Goal: Task Accomplishment & Management: Manage account settings

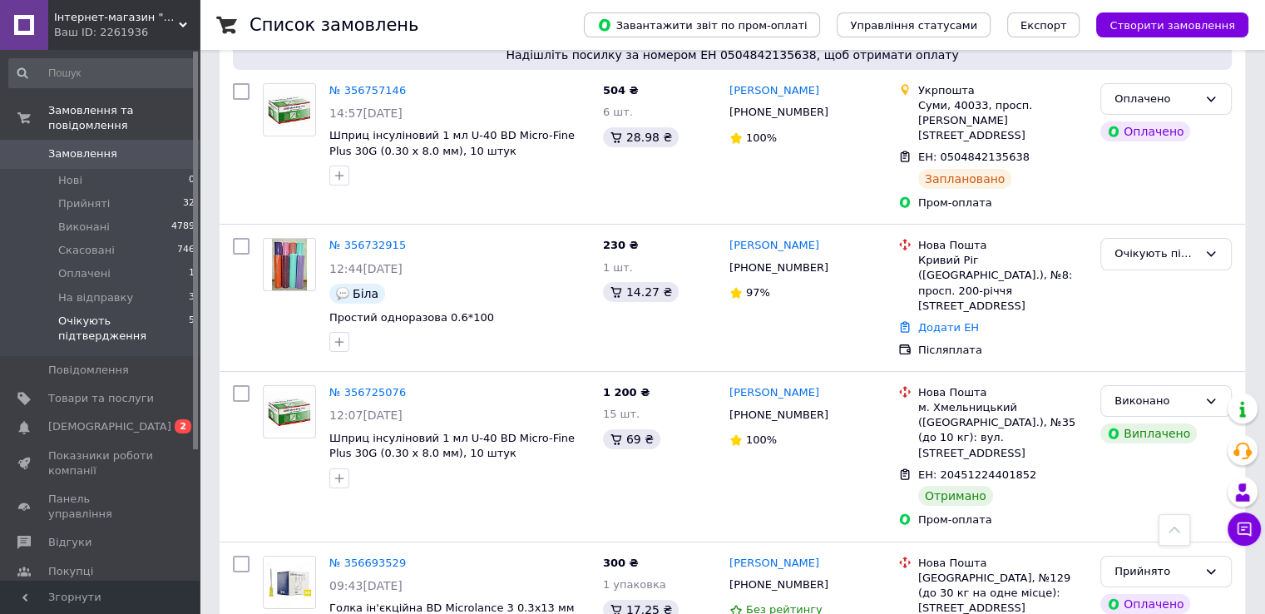
scroll to position [83, 0]
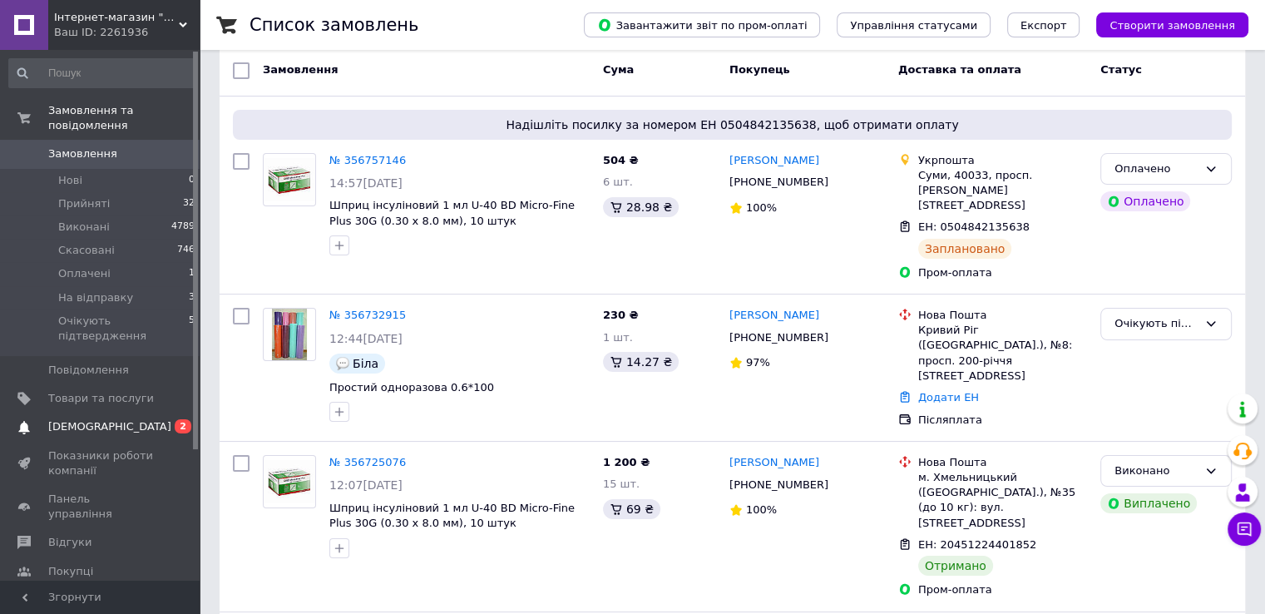
click at [72, 419] on span "[DEMOGRAPHIC_DATA]" at bounding box center [109, 426] width 123 height 15
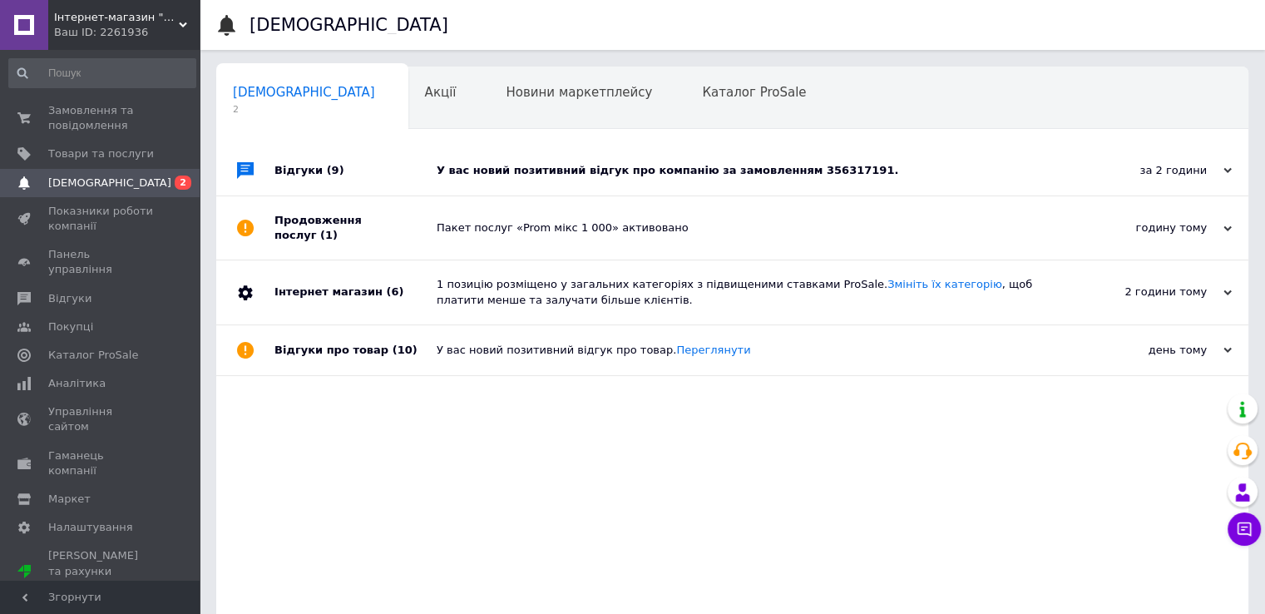
click at [847, 170] on div "У вас новий позитивний відгук про компанію за замовленням 356317191." at bounding box center [750, 170] width 629 height 15
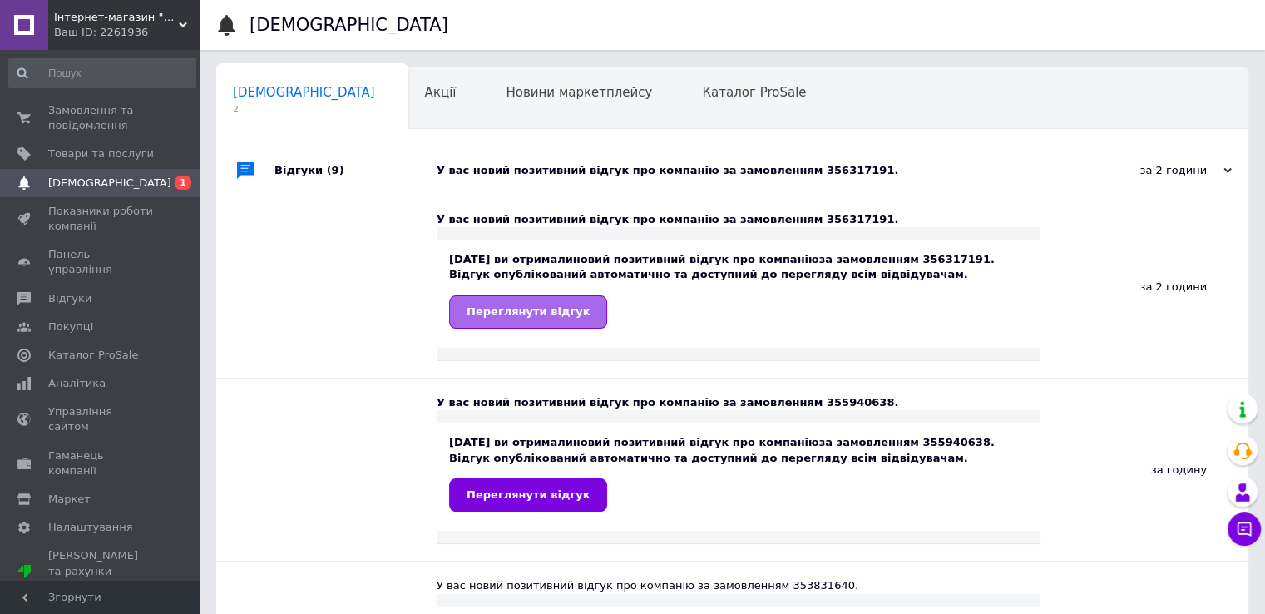
click at [524, 303] on link "Переглянути відгук" at bounding box center [528, 311] width 158 height 33
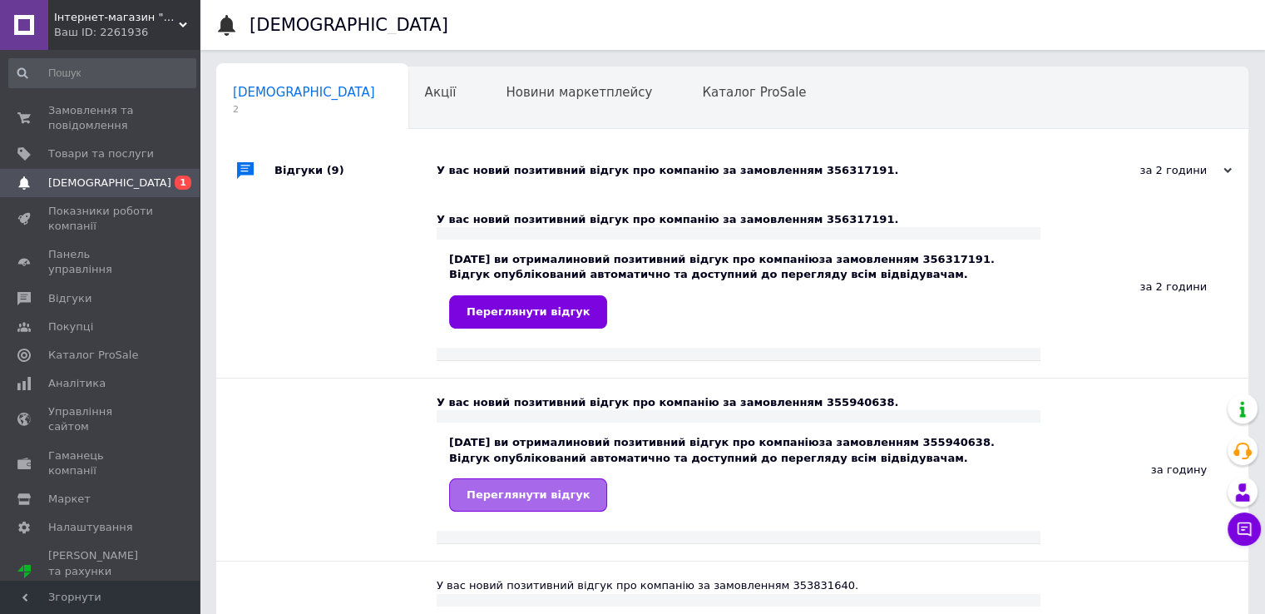
click at [537, 510] on link "Переглянути відгук" at bounding box center [528, 494] width 158 height 33
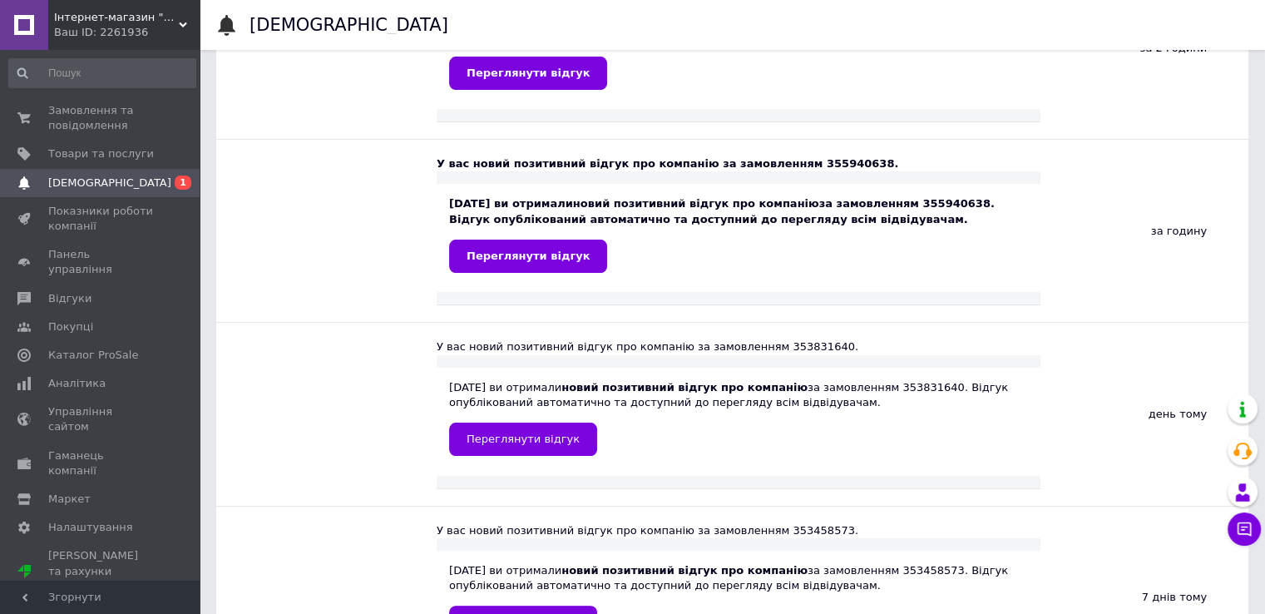
scroll to position [249, 0]
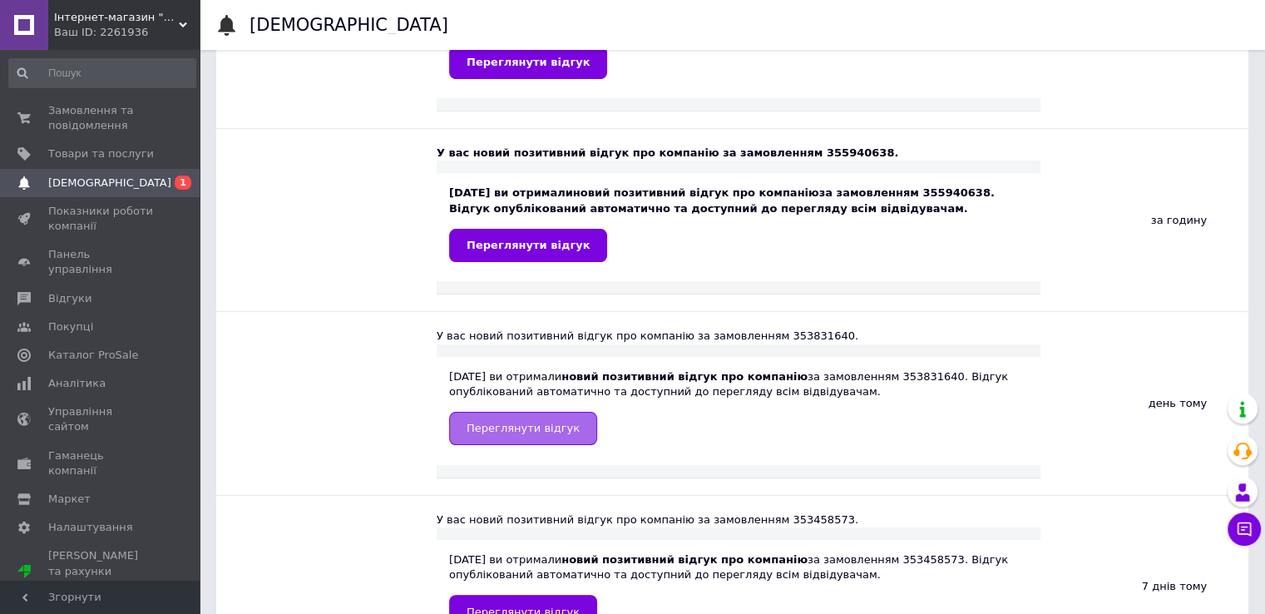
click at [548, 433] on span "Переглянути відгук" at bounding box center [522, 428] width 113 height 12
click at [71, 118] on span "Замовлення та повідомлення" at bounding box center [101, 118] width 106 height 30
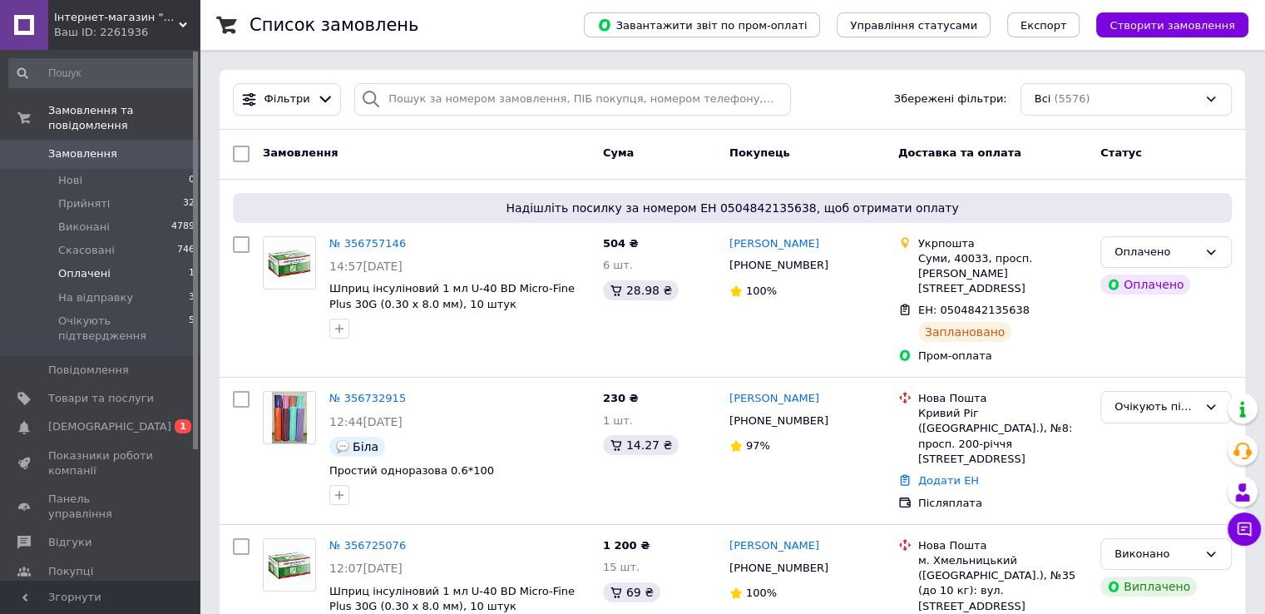
click at [149, 264] on li "Оплачені 1" at bounding box center [102, 273] width 205 height 23
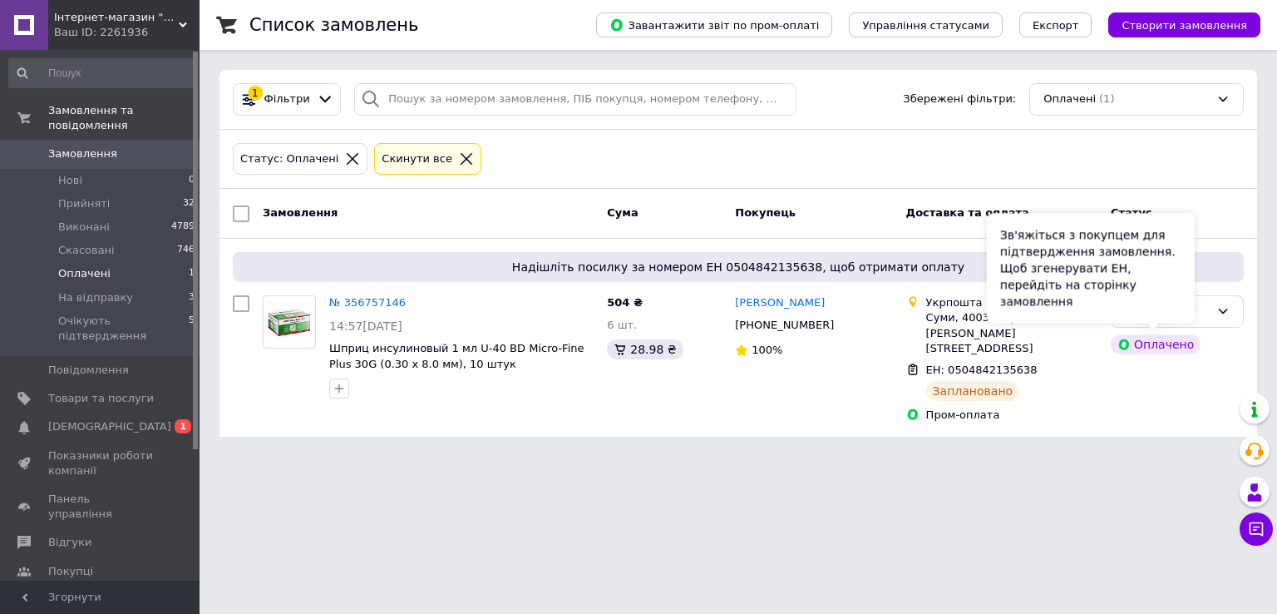
click at [1185, 320] on div "Зв'яжіться з покупцем для підтвердження замовлення. Щоб згенерувати ЕН, перейді…" at bounding box center [1091, 268] width 208 height 110
click at [1217, 313] on icon at bounding box center [1222, 310] width 13 height 13
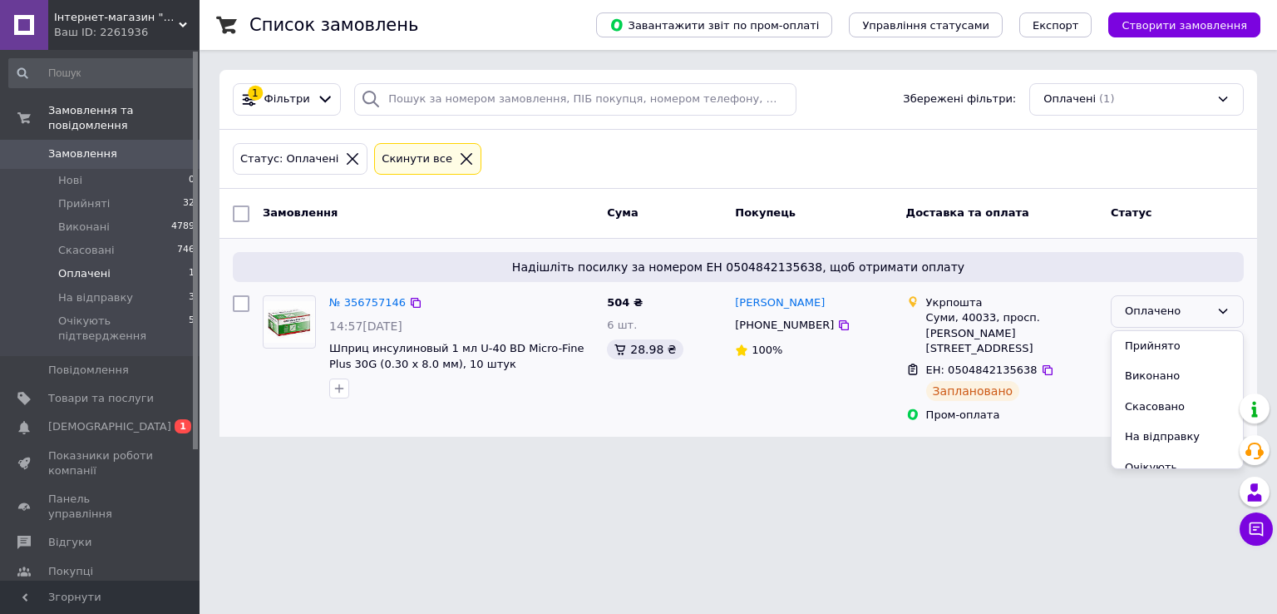
click at [1133, 348] on li "Прийнято" at bounding box center [1177, 346] width 131 height 31
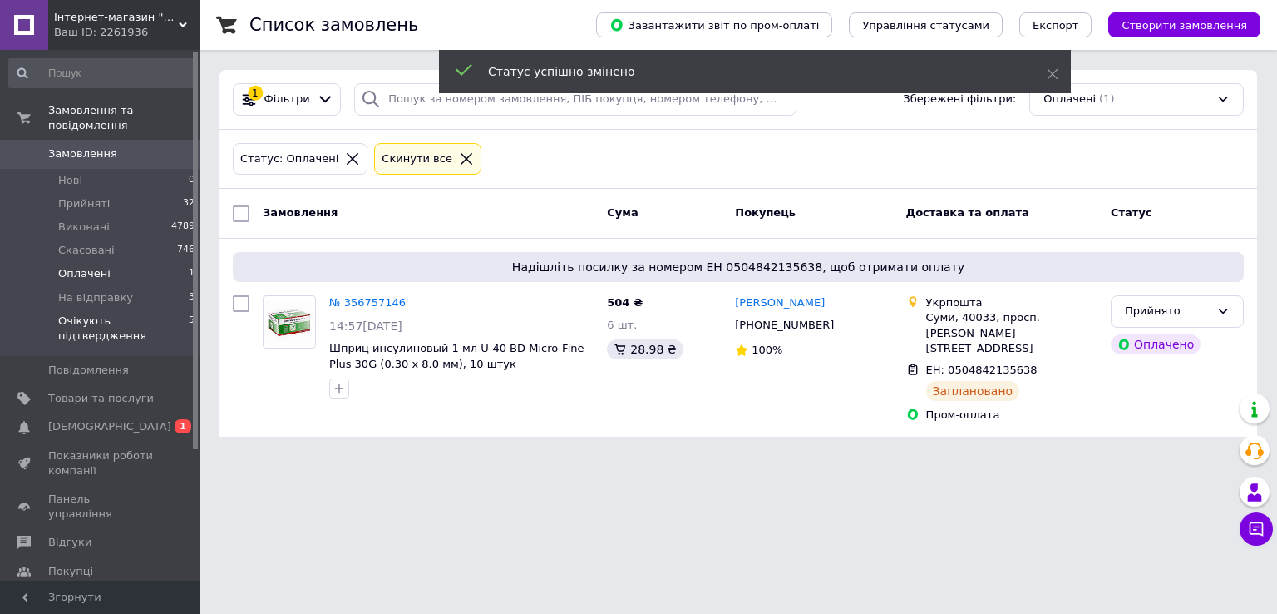
click at [150, 313] on span "Очікують підтвердження" at bounding box center [123, 328] width 131 height 30
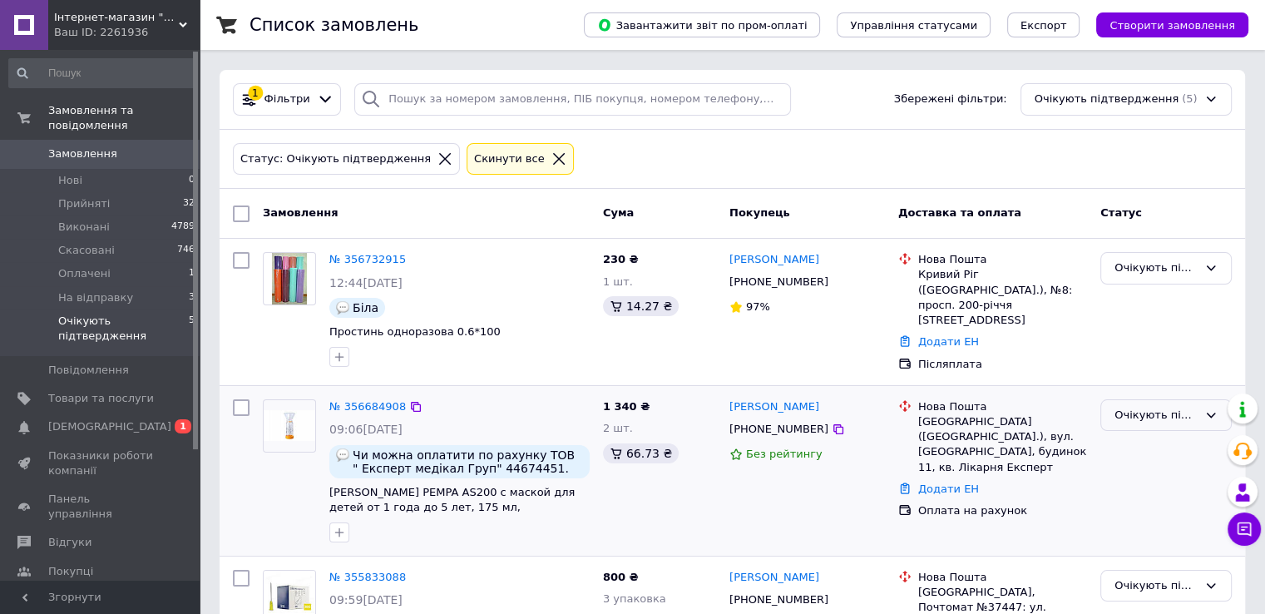
click at [1153, 409] on div "Очікують підтвердження" at bounding box center [1155, 415] width 83 height 17
click at [1146, 434] on li "Прийнято" at bounding box center [1166, 449] width 130 height 31
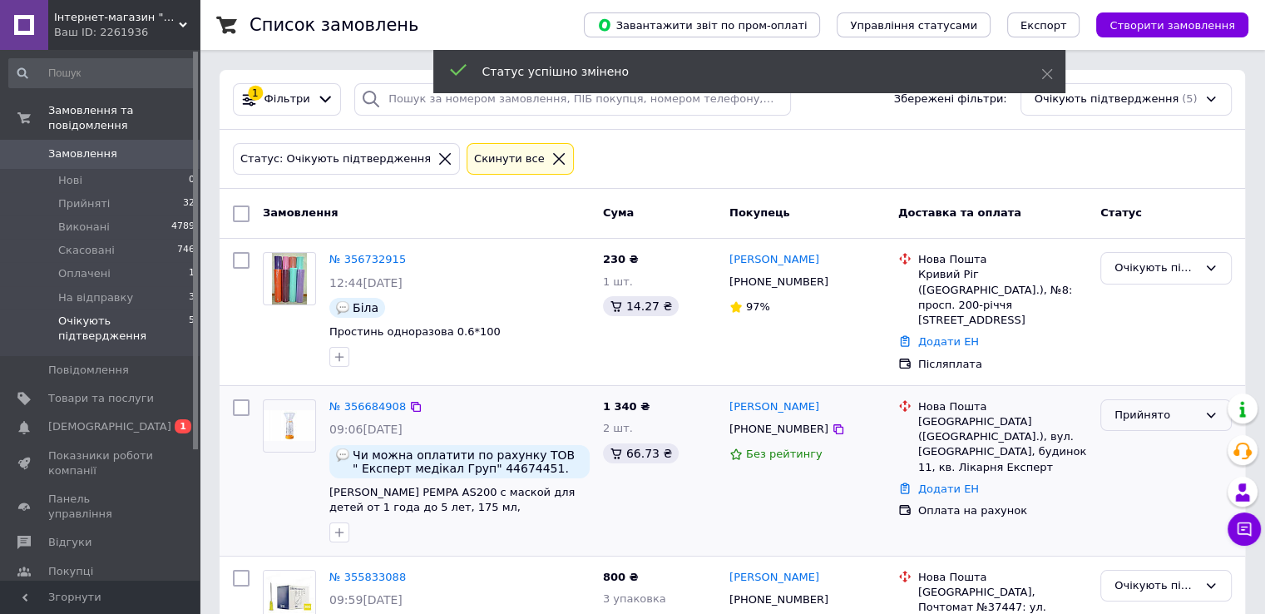
click at [1142, 412] on div "Прийнято" at bounding box center [1155, 415] width 83 height 17
click at [1130, 534] on li "На відправку" at bounding box center [1166, 540] width 130 height 31
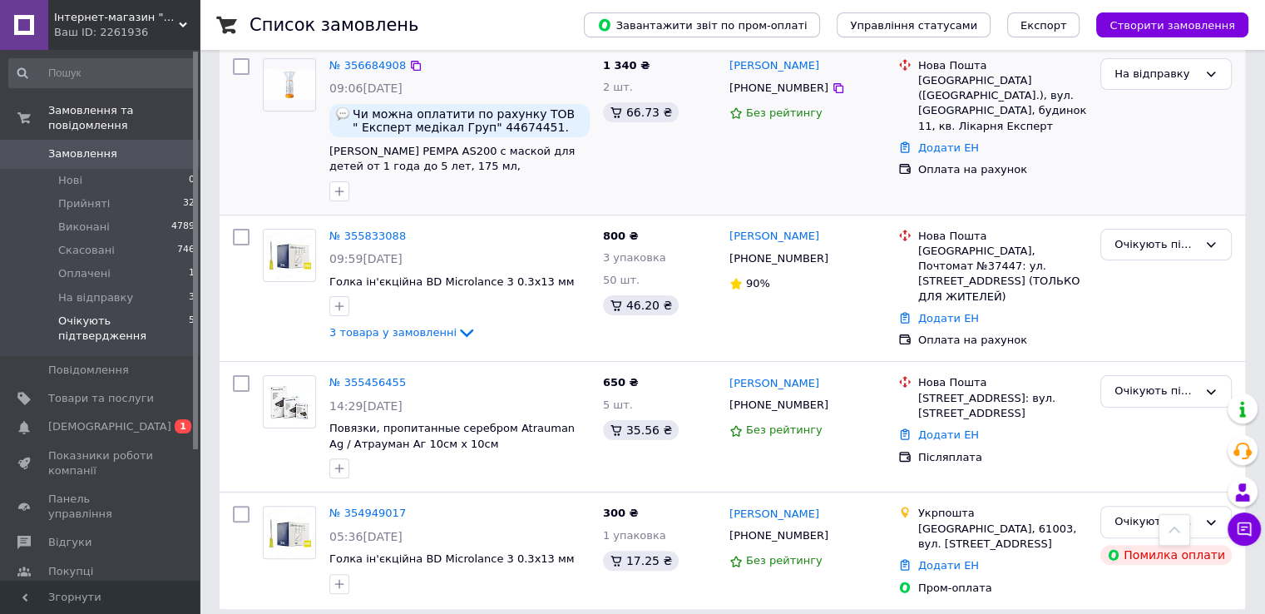
scroll to position [343, 0]
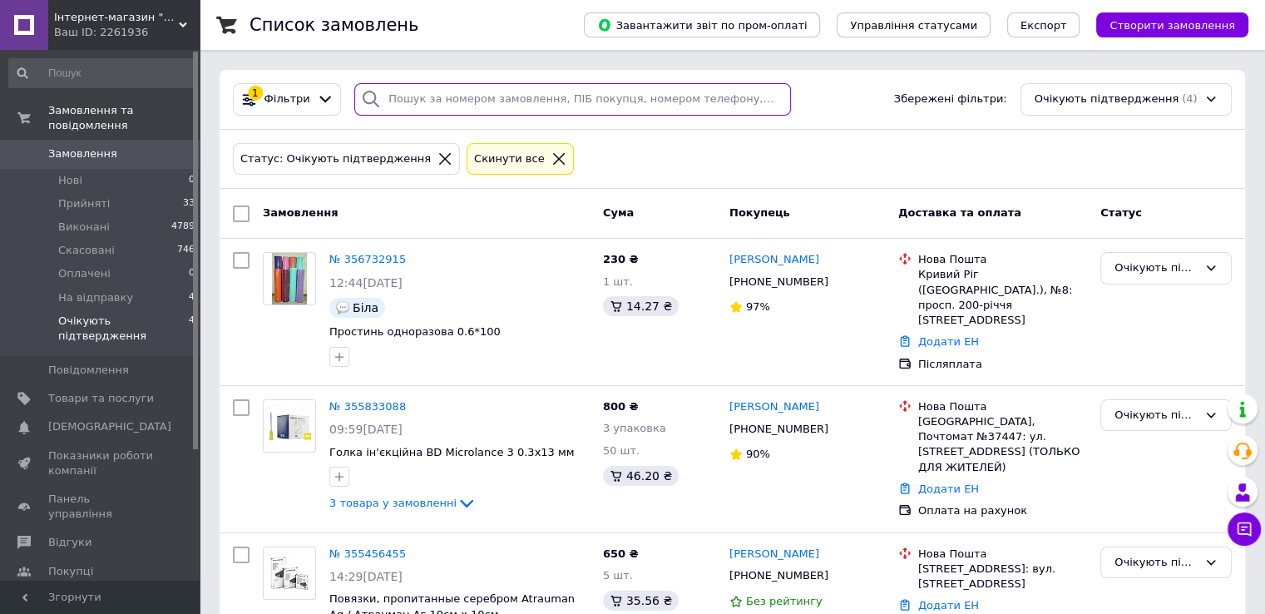
click at [427, 104] on input "search" at bounding box center [572, 99] width 436 height 32
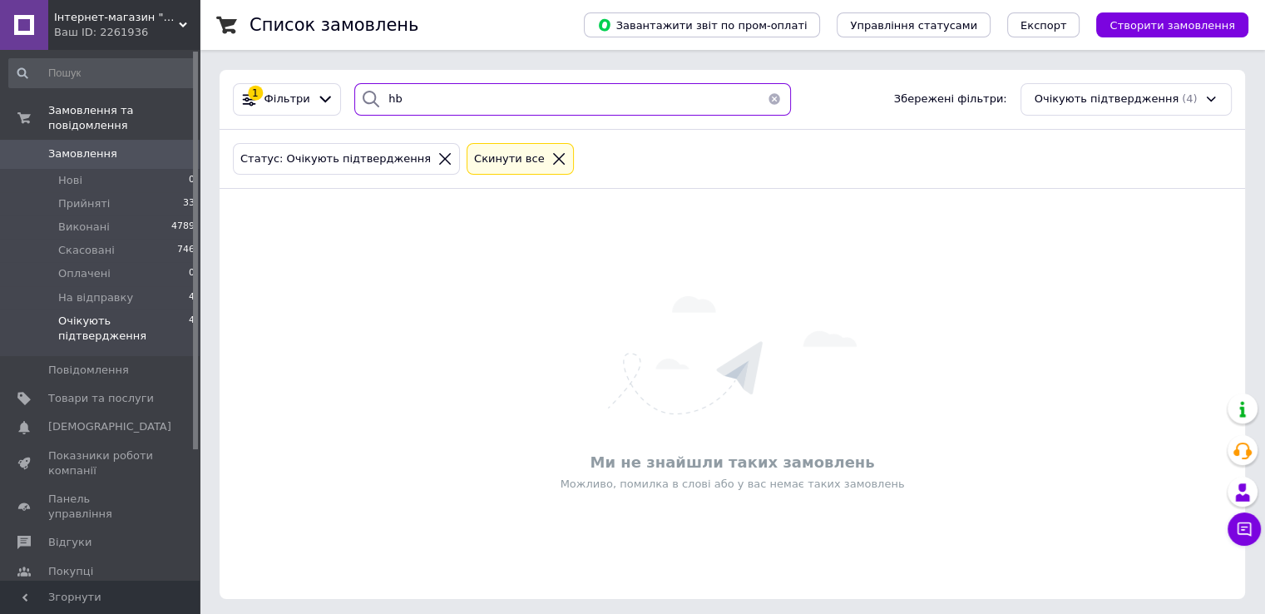
type input "h"
type input "[PERSON_NAME]"
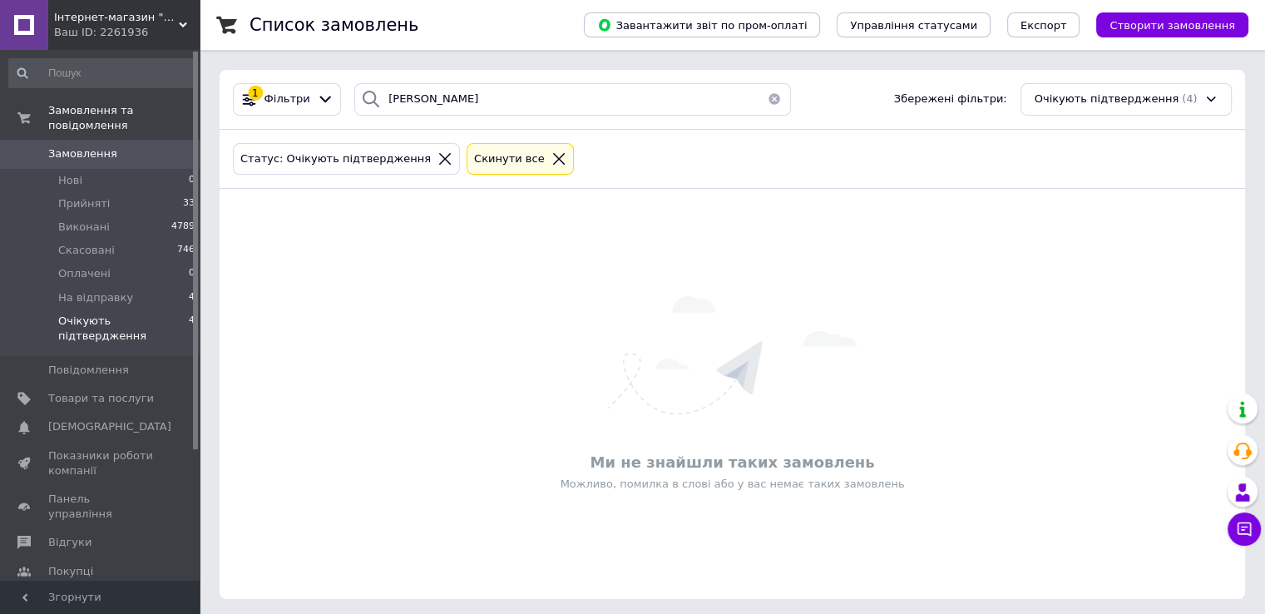
click at [765, 101] on button "button" at bounding box center [773, 99] width 33 height 32
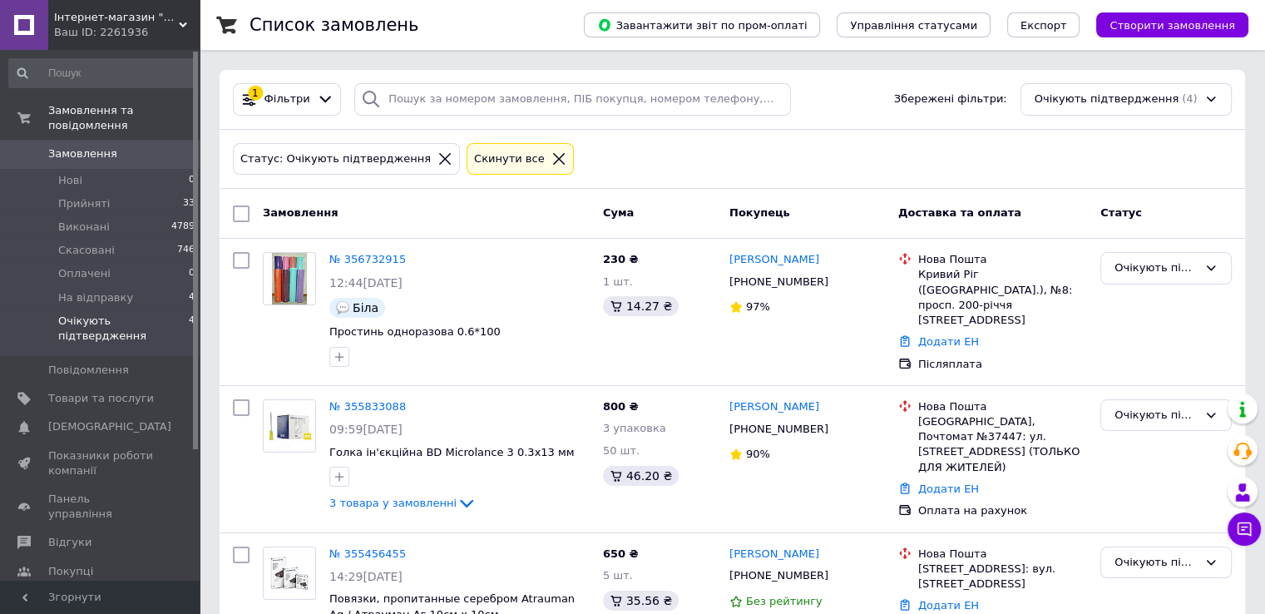
click at [135, 146] on span "Замовлення" at bounding box center [101, 153] width 106 height 15
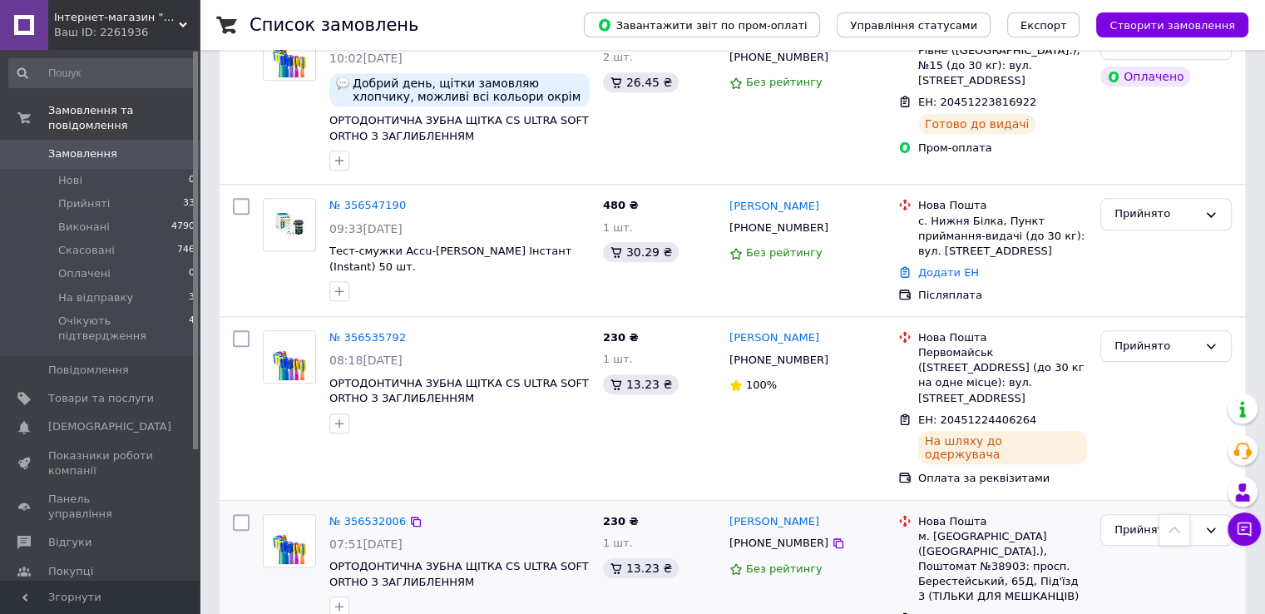
scroll to position [1580, 0]
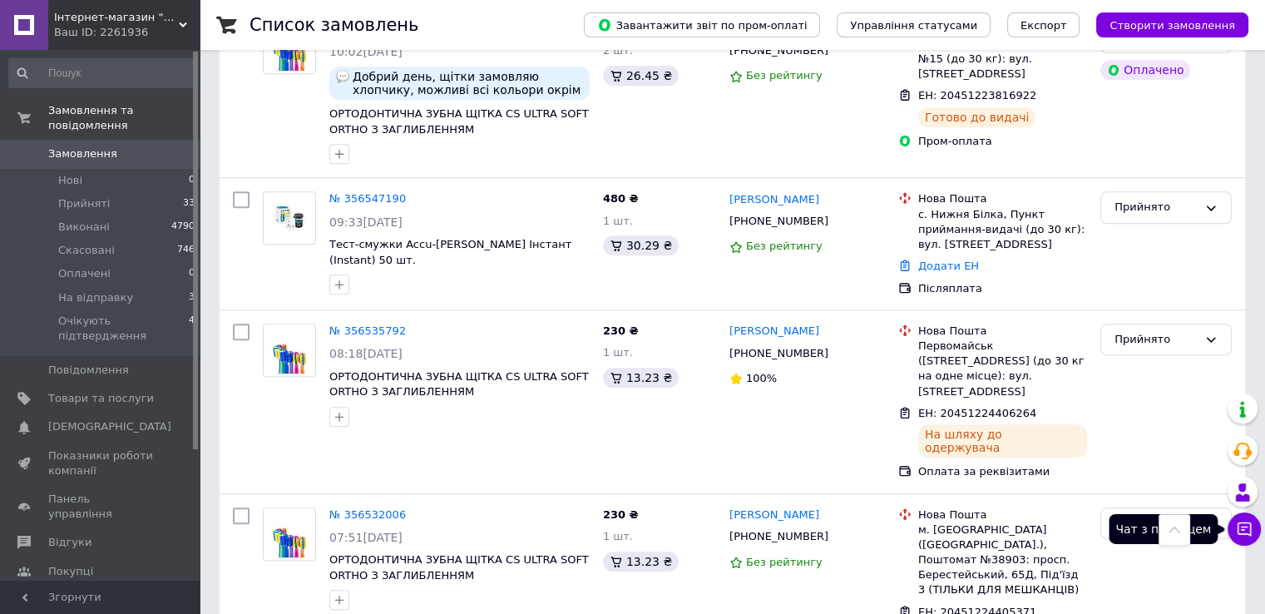
click at [1255, 529] on button "Чат з покупцем" at bounding box center [1243, 528] width 33 height 33
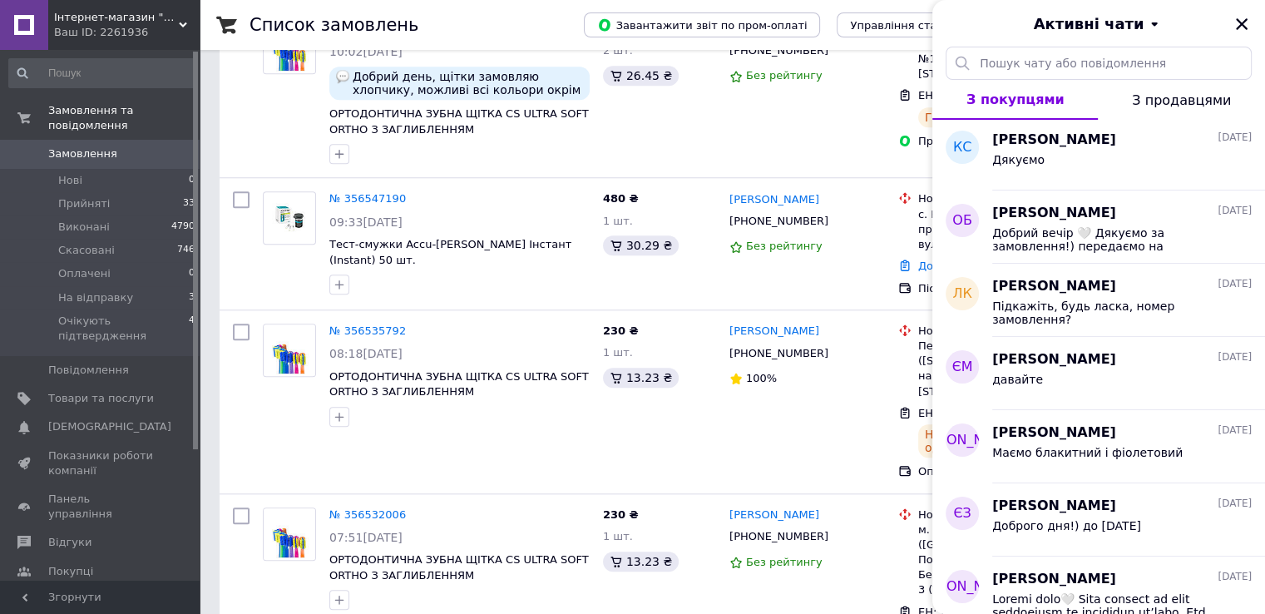
scroll to position [0, 0]
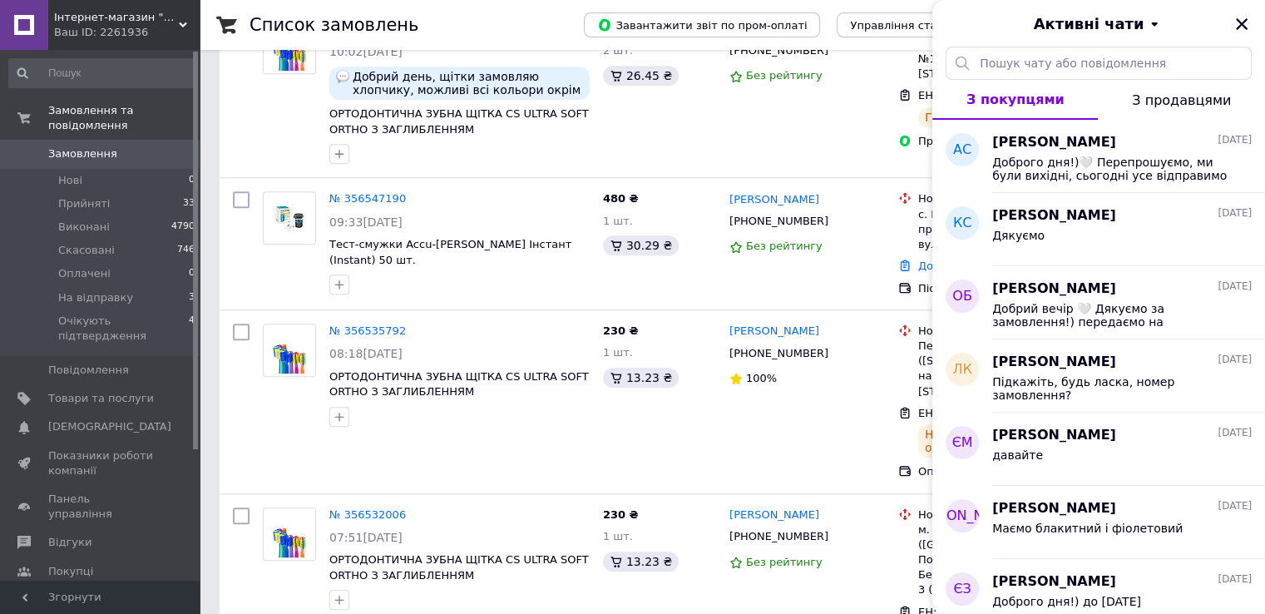
click at [48, 146] on span "Замовлення" at bounding box center [82, 153] width 69 height 15
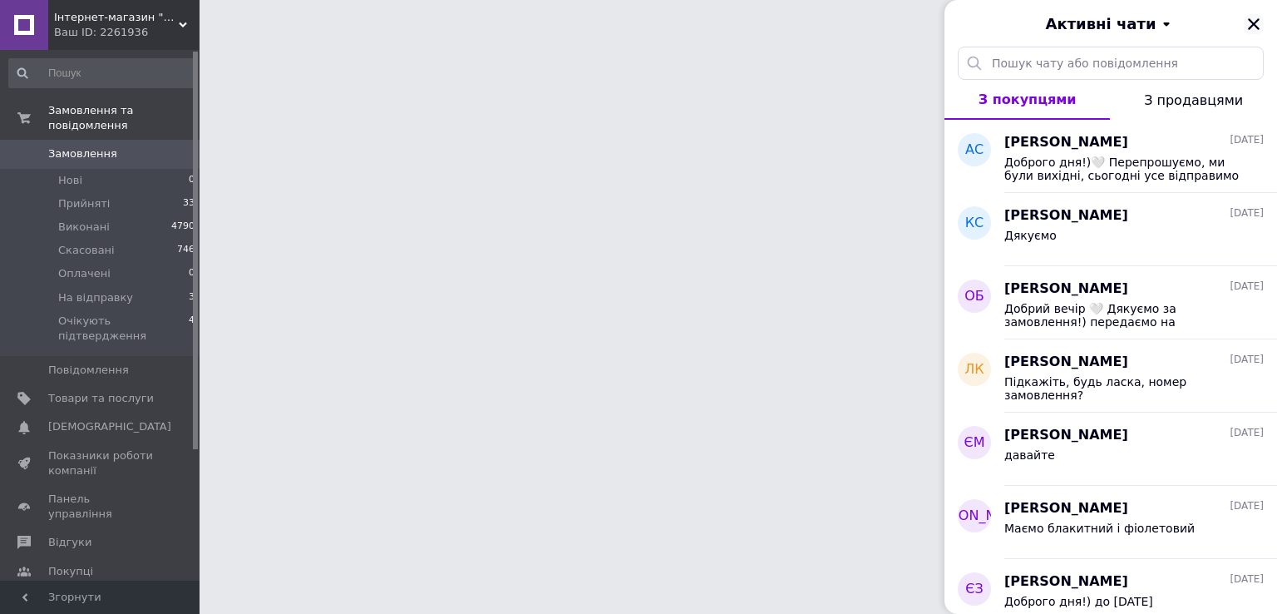
click at [1257, 24] on icon "Закрити" at bounding box center [1253, 24] width 15 height 15
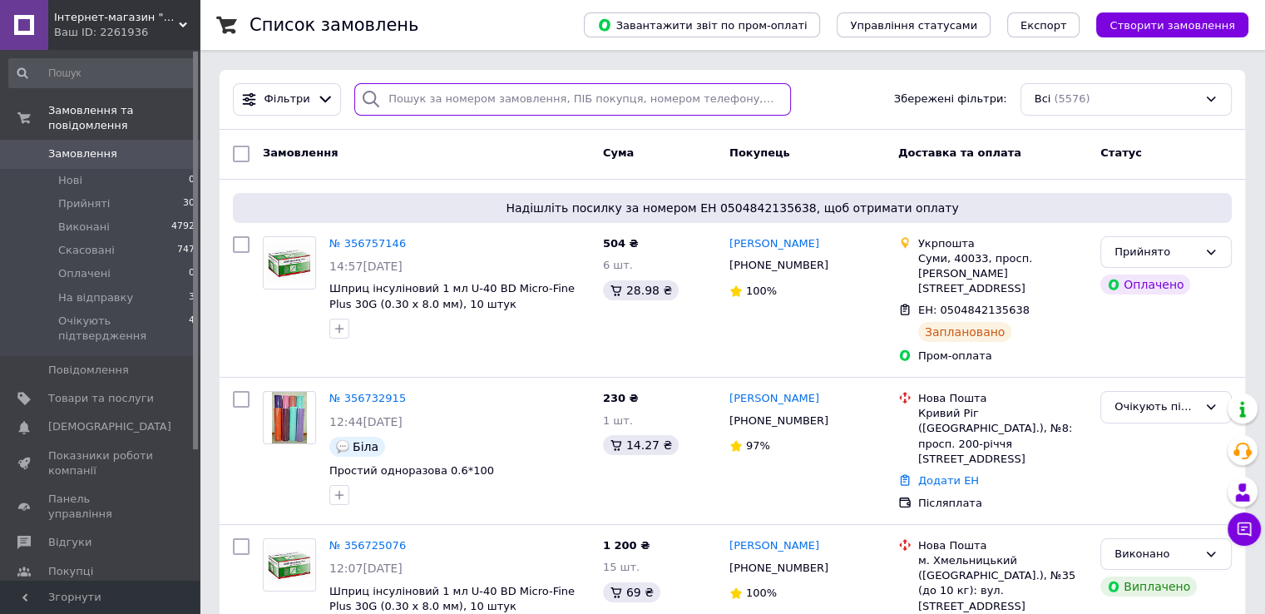
click at [435, 94] on input "search" at bounding box center [572, 99] width 436 height 32
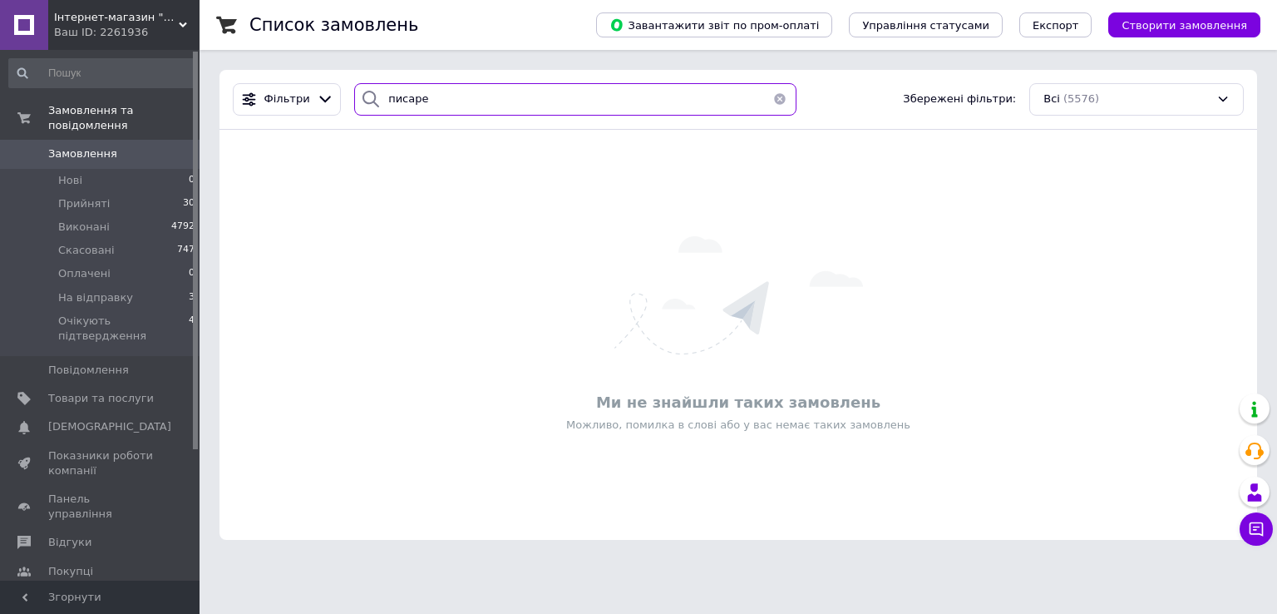
type input "писаре"
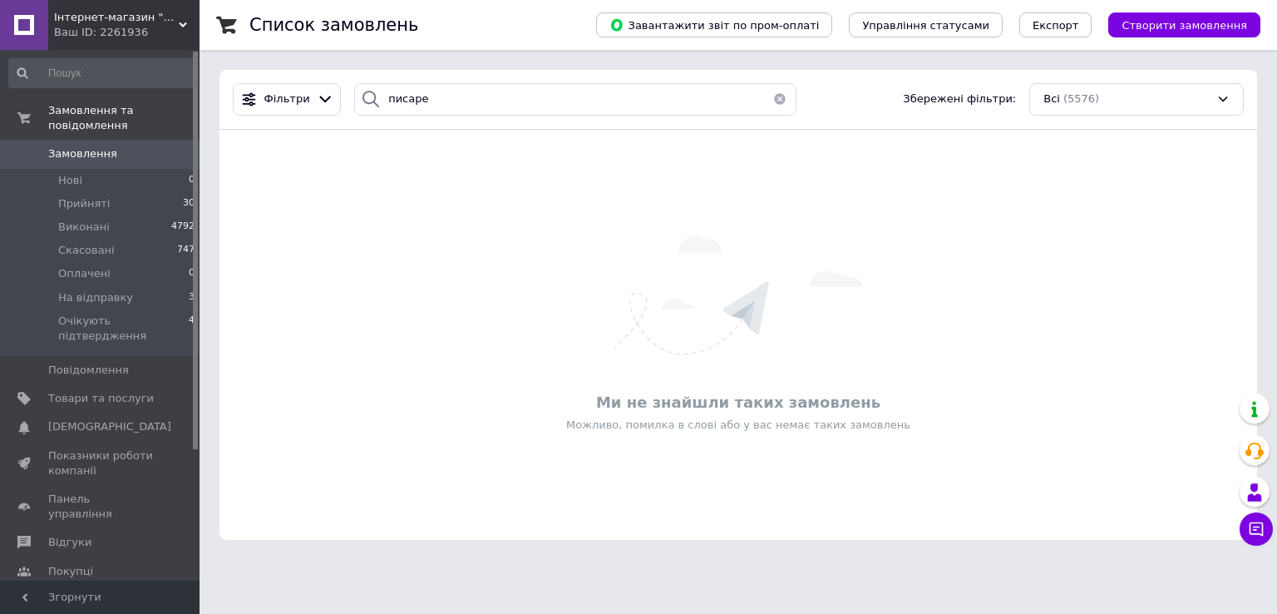
click at [80, 146] on span "Замовлення" at bounding box center [82, 153] width 69 height 15
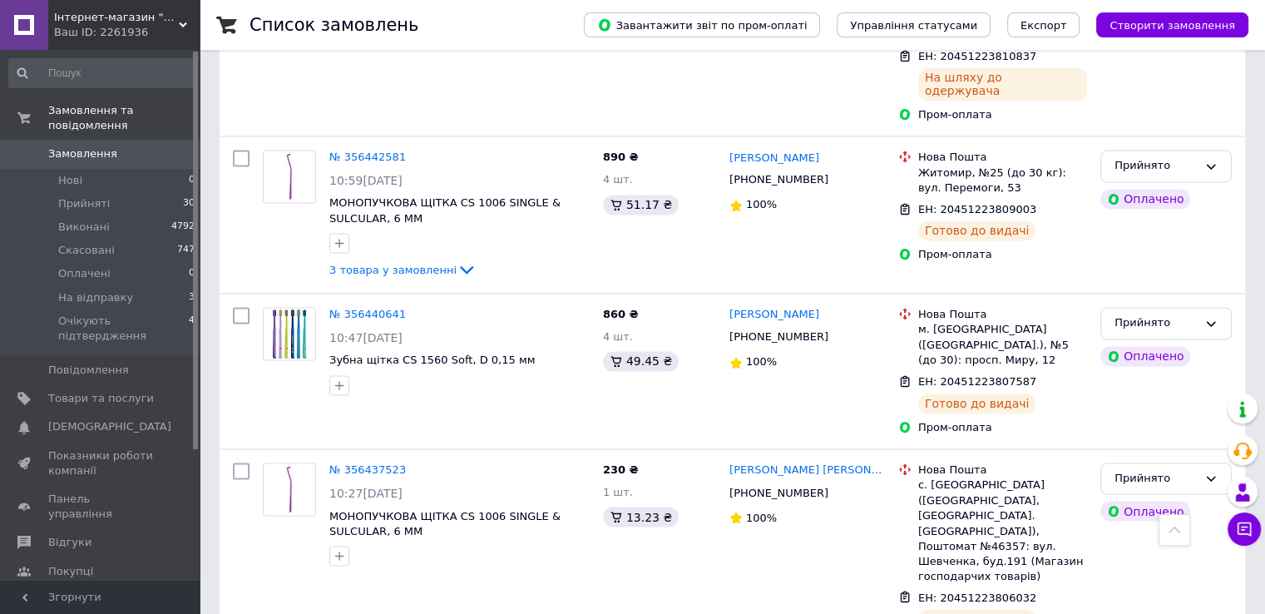
scroll to position [2764, 0]
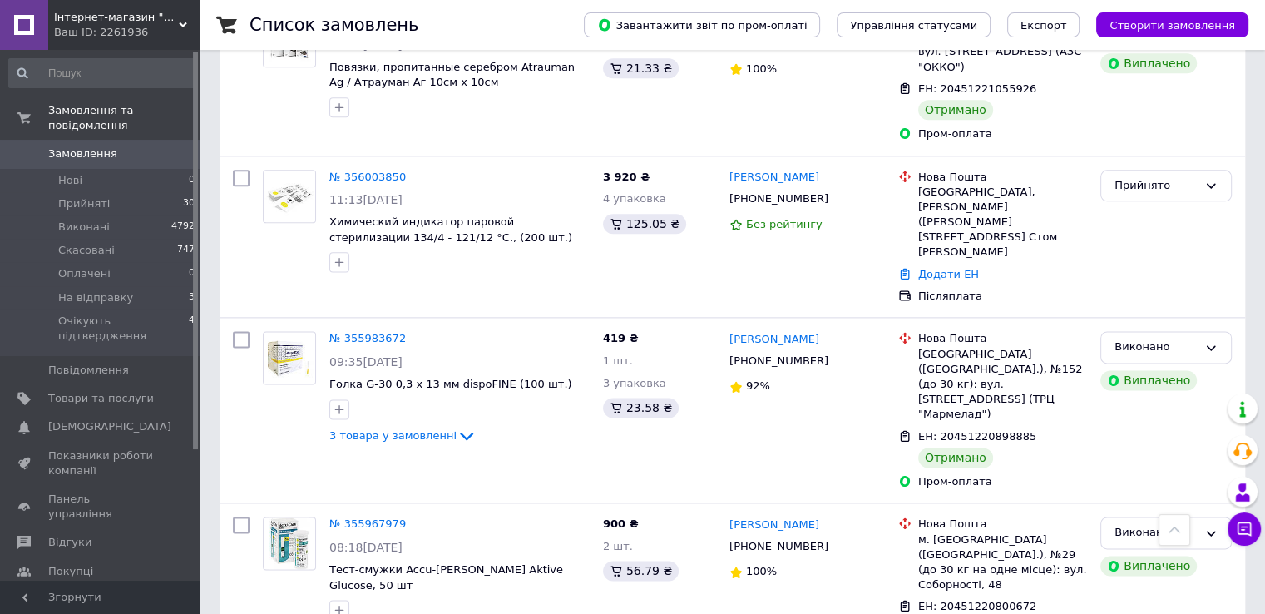
scroll to position [2408, 0]
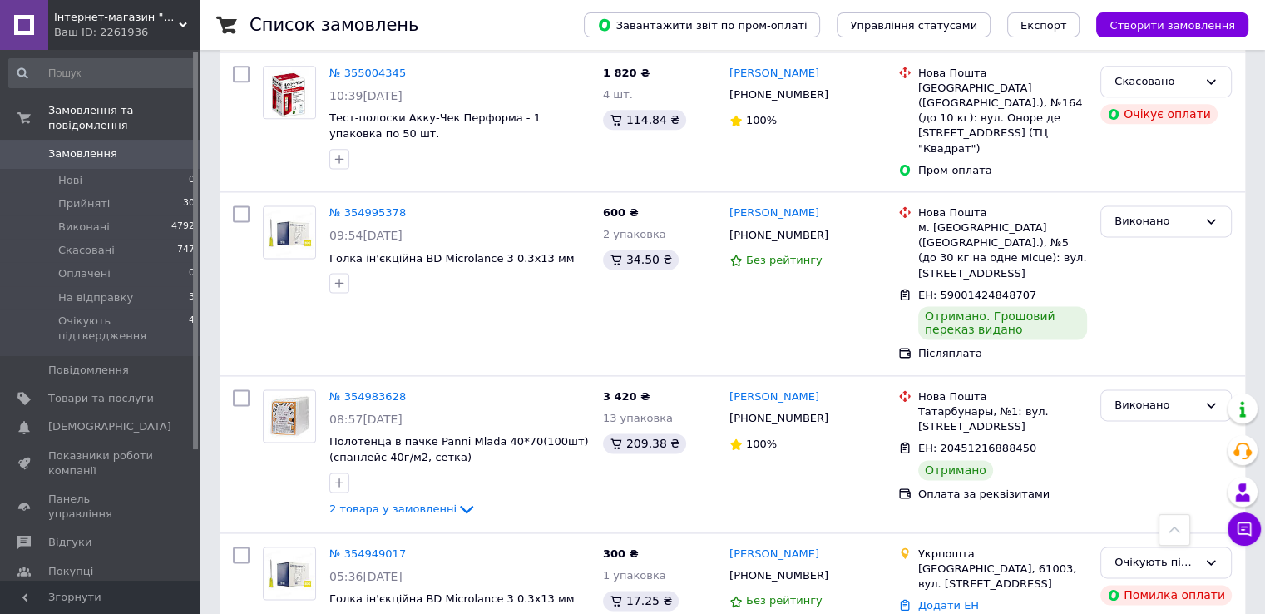
scroll to position [2245, 0]
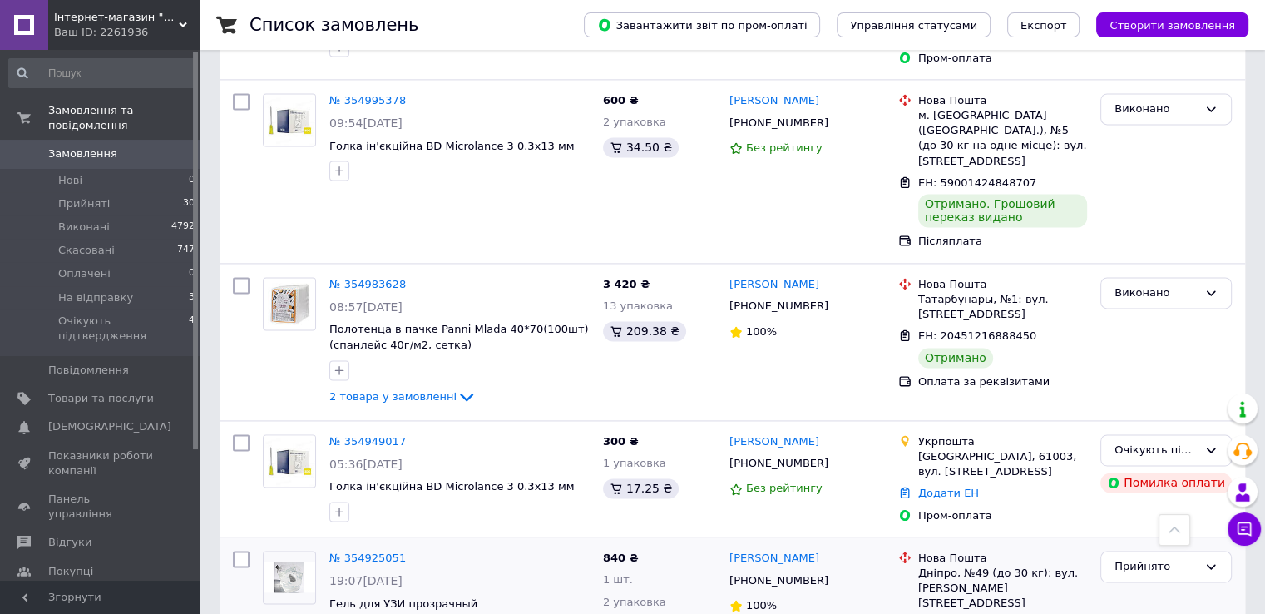
scroll to position [2328, 0]
click at [168, 33] on div "Ваш ID: 2261936" at bounding box center [126, 32] width 145 height 15
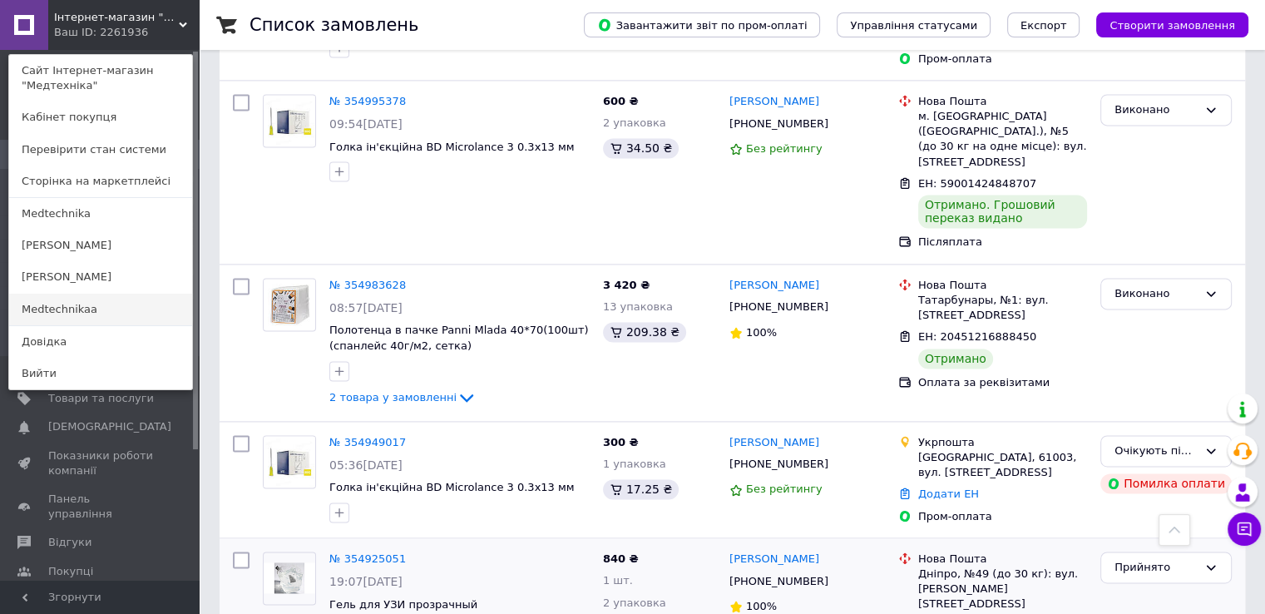
click at [87, 305] on link "Medtechnikaa" at bounding box center [100, 309] width 183 height 32
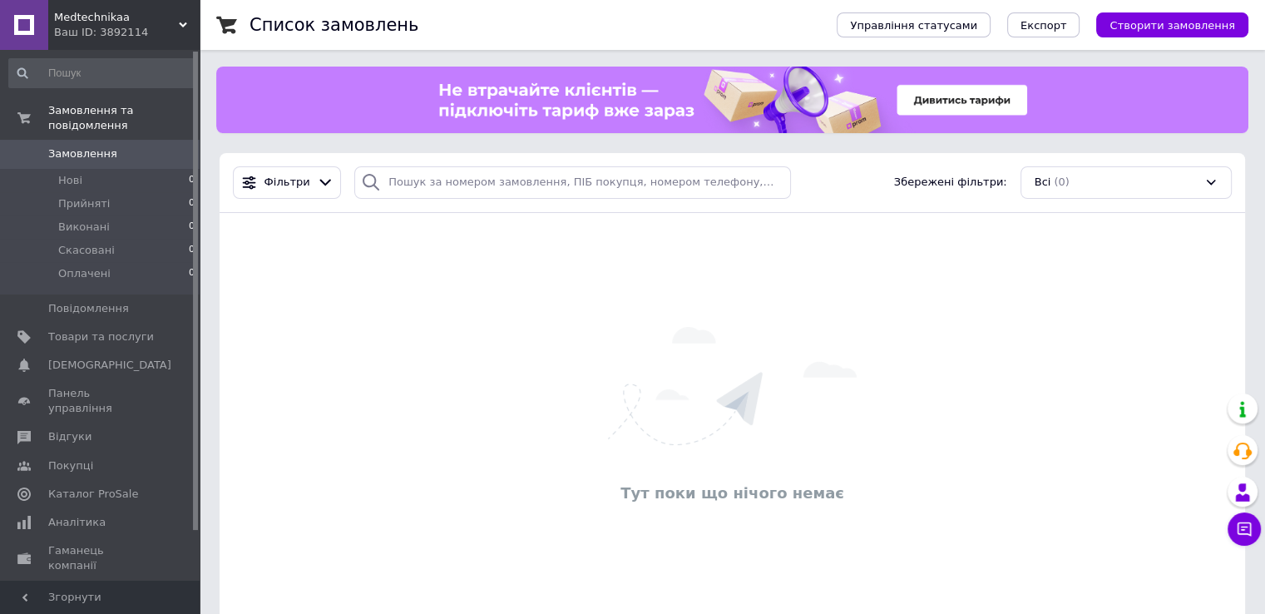
click at [116, 146] on span "Замовлення" at bounding box center [101, 153] width 106 height 15
click at [121, 29] on div "Ваш ID: 3892114" at bounding box center [126, 32] width 145 height 15
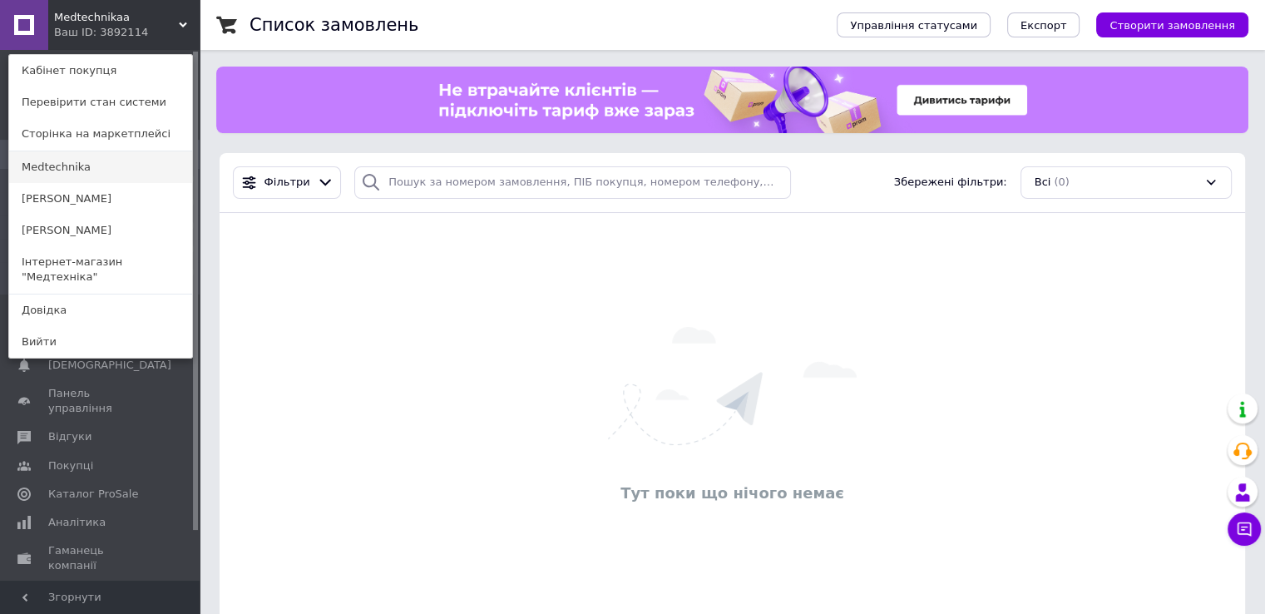
click at [96, 167] on link "Medtechnika" at bounding box center [100, 167] width 183 height 32
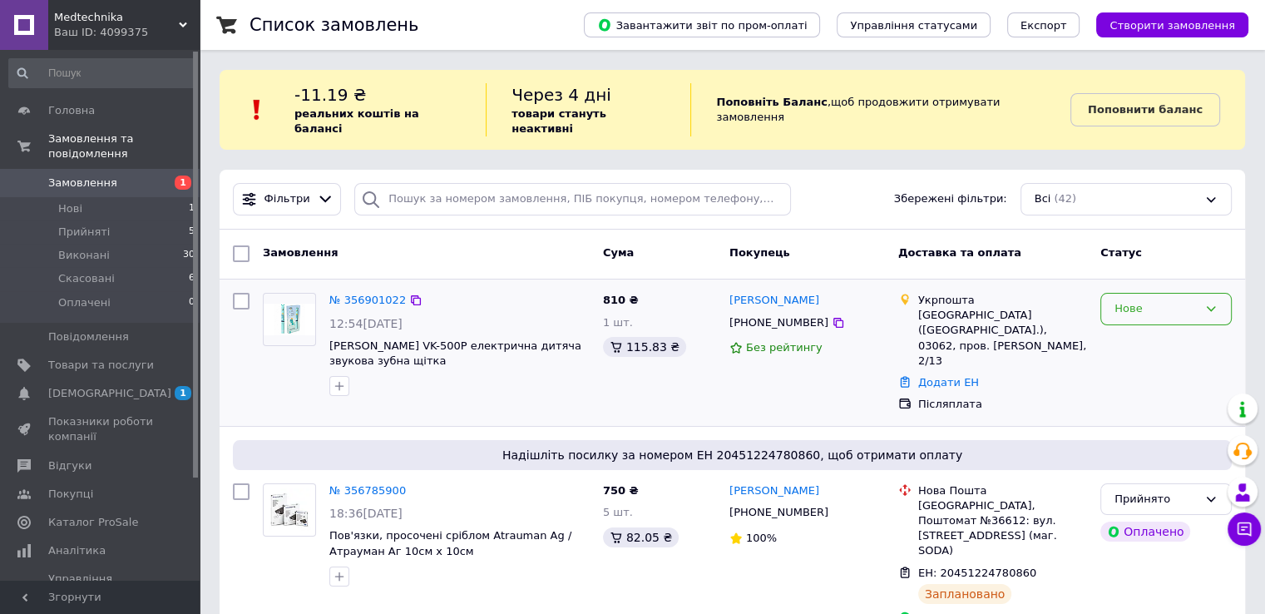
click at [1161, 293] on div "Нове" at bounding box center [1165, 309] width 131 height 32
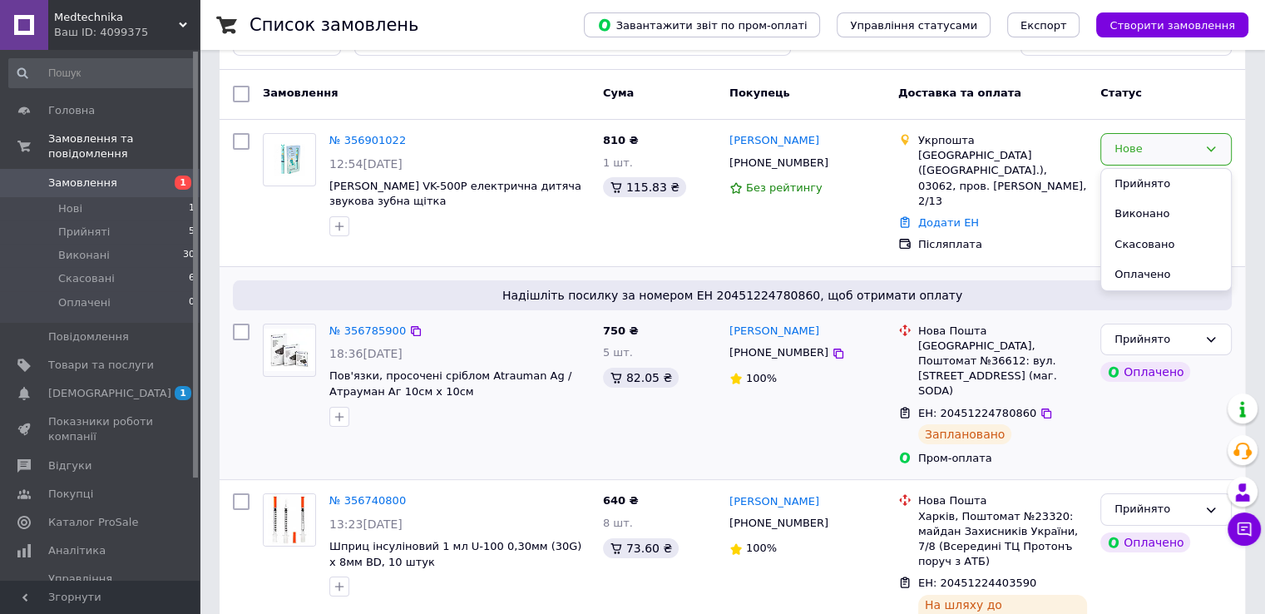
scroll to position [166, 0]
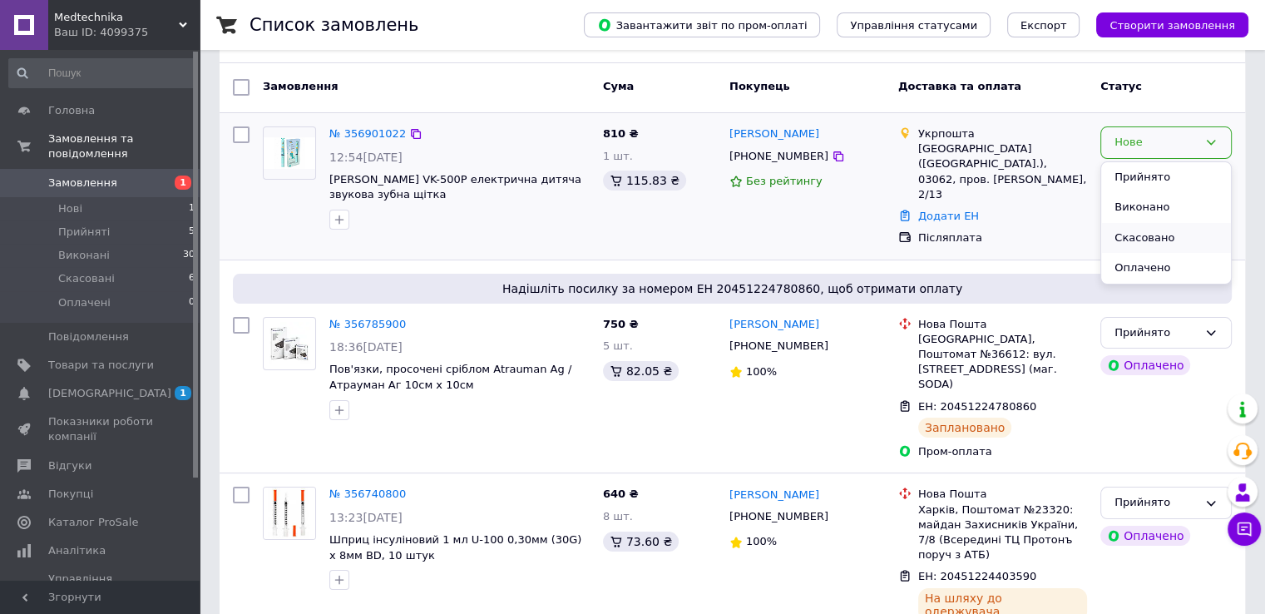
click at [1171, 223] on li "Скасовано" at bounding box center [1166, 238] width 130 height 31
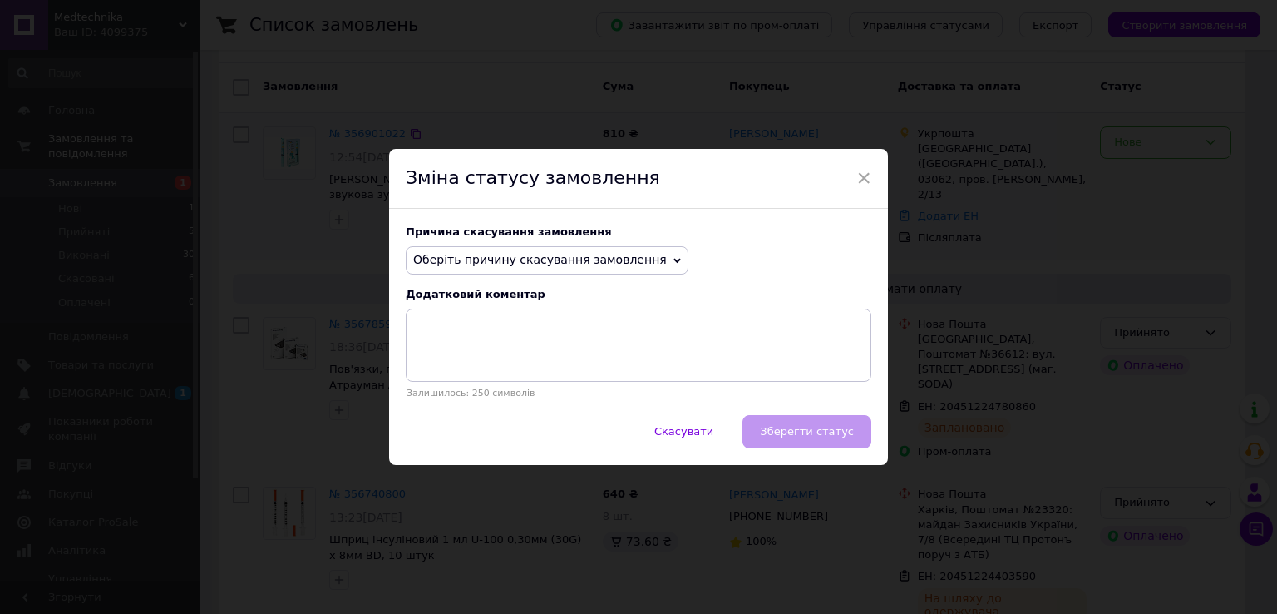
click at [522, 259] on span "Оберіть причину скасування замовлення" at bounding box center [540, 259] width 254 height 13
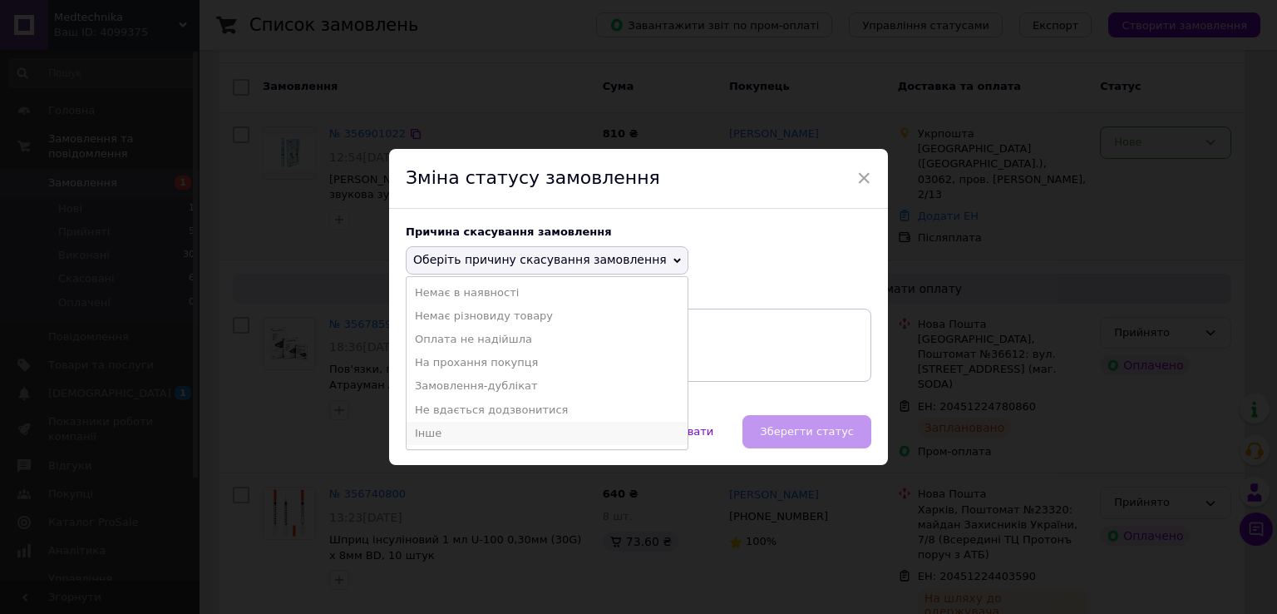
click at [441, 433] on li "Інше" at bounding box center [547, 433] width 281 height 23
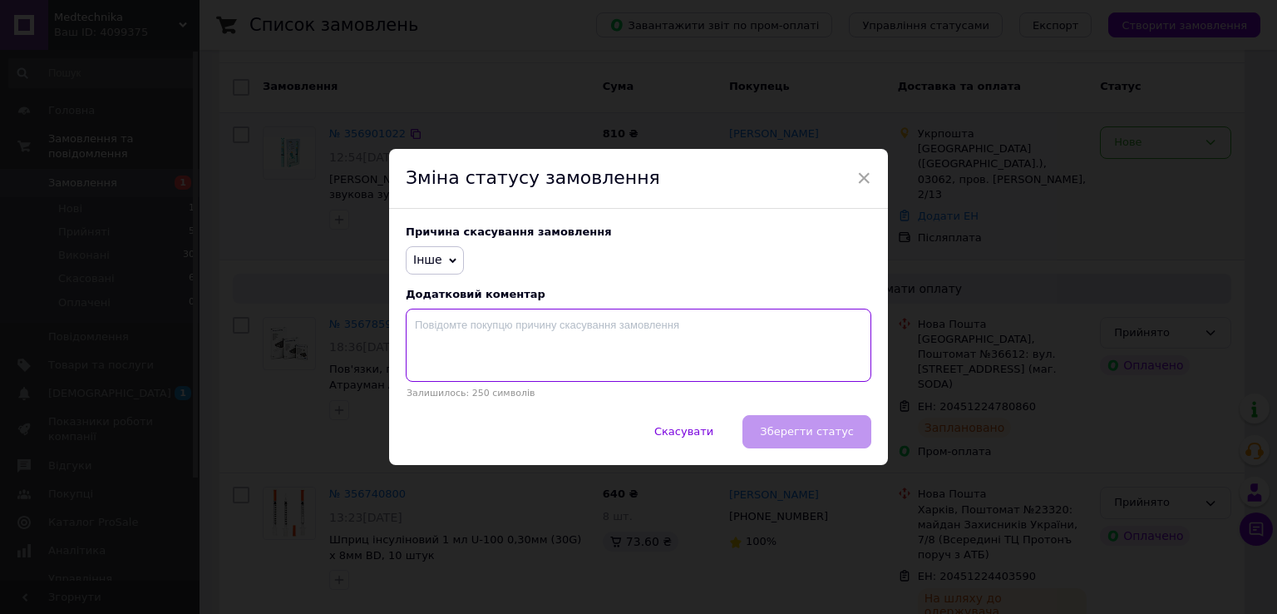
click at [484, 361] on textarea at bounding box center [639, 344] width 466 height 73
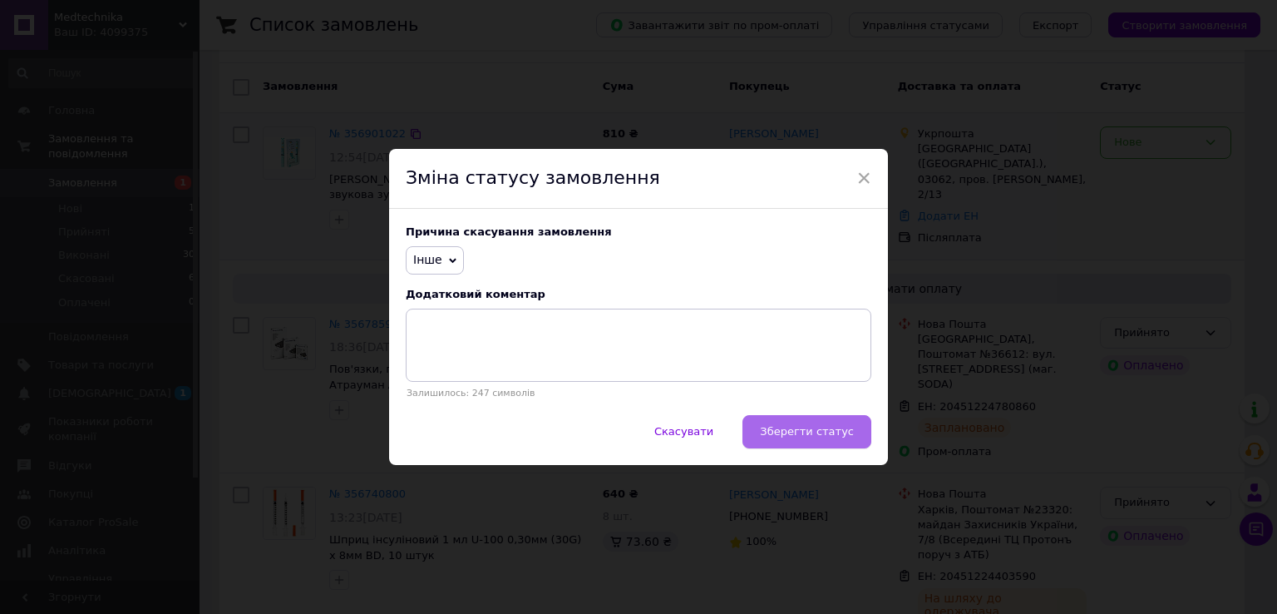
click at [772, 434] on button "Зберегти статус" at bounding box center [806, 431] width 129 height 33
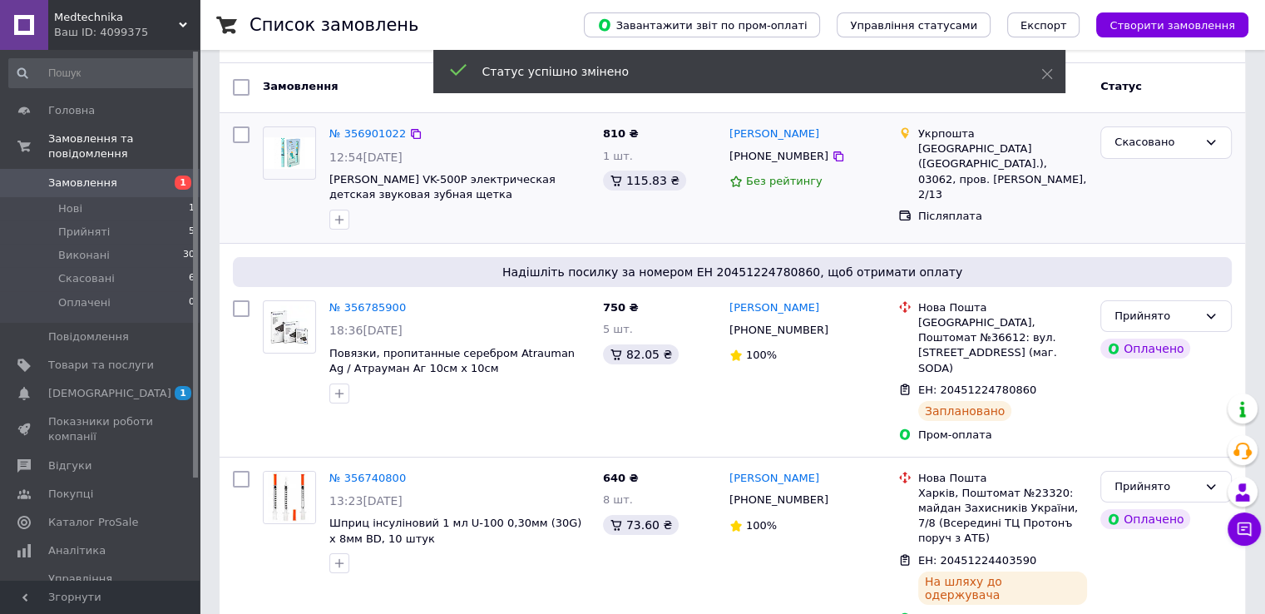
click at [136, 175] on span "Замовлення" at bounding box center [101, 182] width 106 height 15
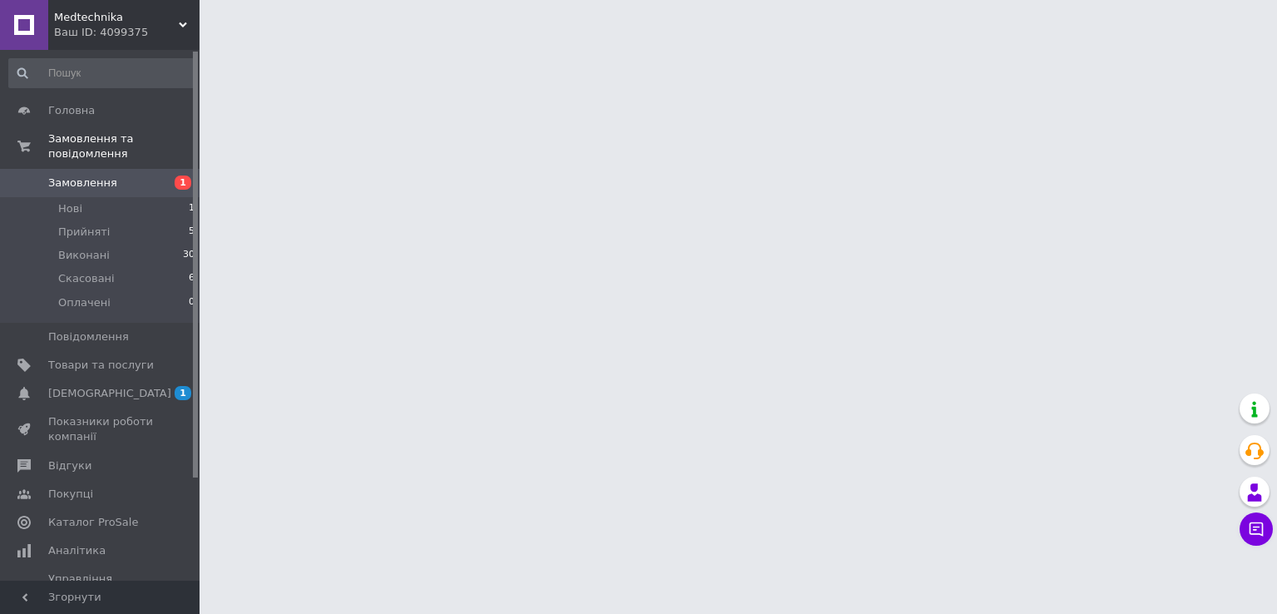
click at [123, 34] on div "Ваш ID: 4099375" at bounding box center [126, 32] width 145 height 15
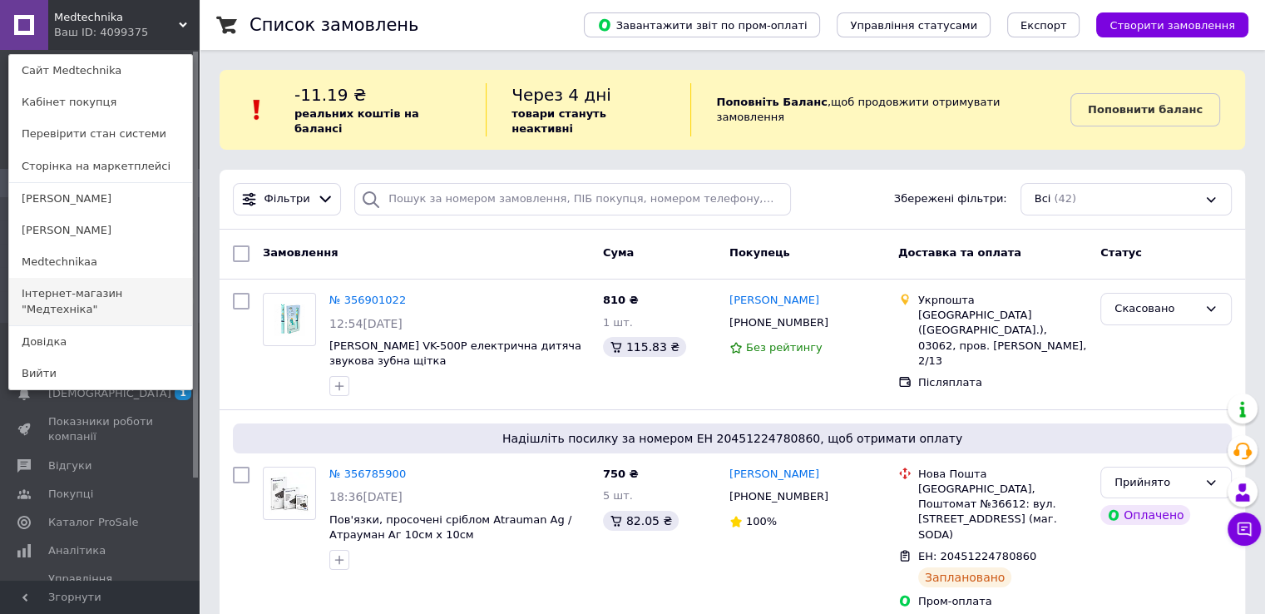
click at [131, 293] on link "Інтернет-магазин "Медтехніка"" at bounding box center [100, 301] width 183 height 47
